Goal: Transaction & Acquisition: Download file/media

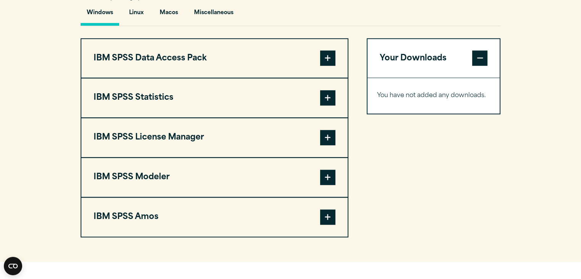
scroll to position [572, 0]
click at [221, 117] on button "IBM SPSS Statistics" at bounding box center [214, 97] width 266 height 39
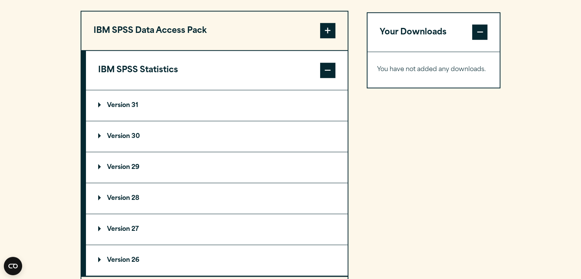
scroll to position [600, 0]
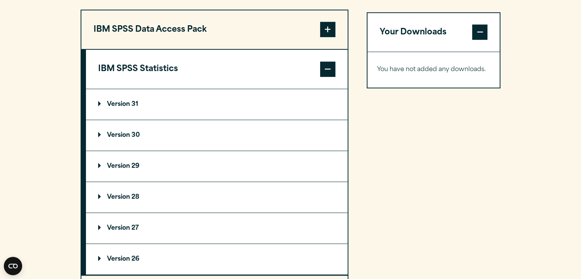
click at [114, 113] on summary "Version 31" at bounding box center [217, 104] width 262 height 31
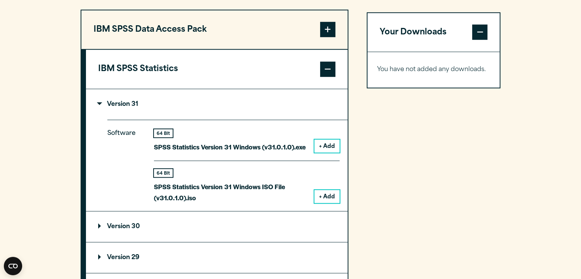
click at [329, 152] on button "+ Add" at bounding box center [326, 145] width 25 height 13
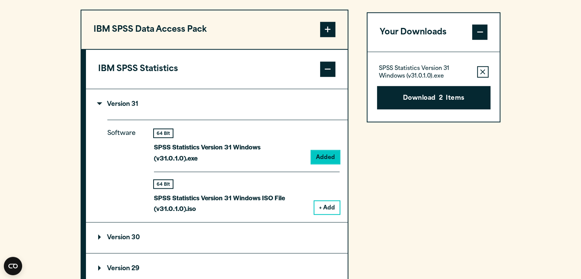
click at [488, 78] on button "Remove this item from your software download list" at bounding box center [482, 71] width 11 height 11
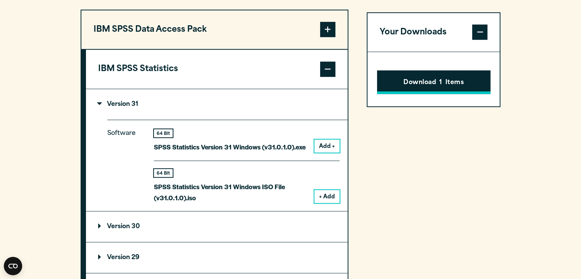
click at [426, 94] on button "Download 1 Items" at bounding box center [433, 83] width 113 height 24
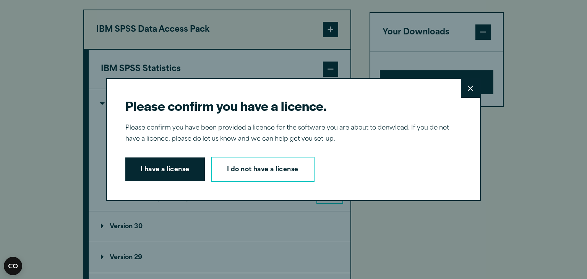
click at [468, 89] on icon at bounding box center [470, 89] width 5 height 6
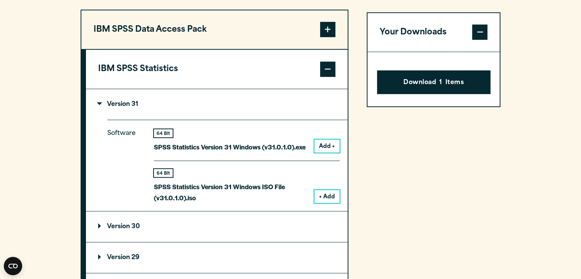
click at [318, 152] on button "Add +" at bounding box center [326, 145] width 25 height 13
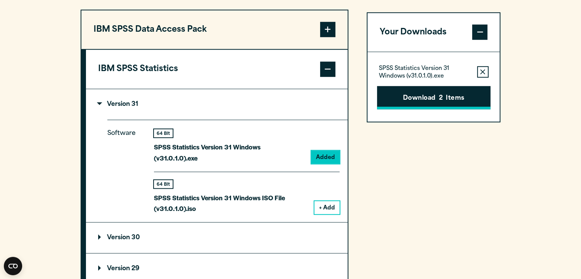
click at [445, 110] on button "Download 2 Items" at bounding box center [433, 98] width 113 height 24
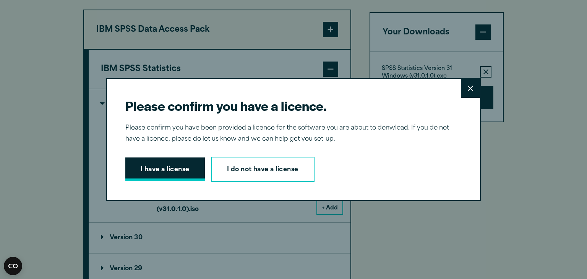
click at [171, 166] on button "I have a license" at bounding box center [164, 169] width 79 height 24
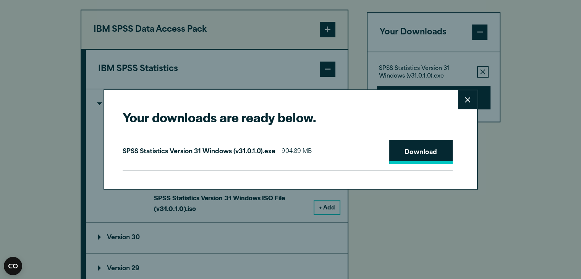
click at [408, 156] on link "Download" at bounding box center [420, 152] width 63 height 24
click at [464, 101] on button "Close" at bounding box center [467, 99] width 19 height 19
